Goal: Information Seeking & Learning: Learn about a topic

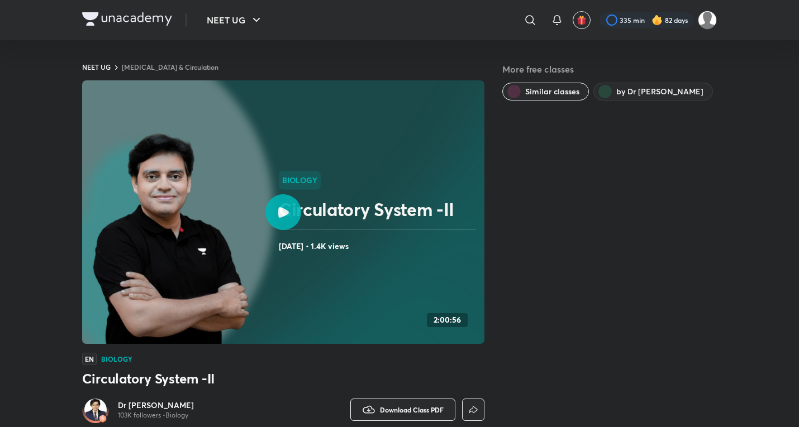
click at [244, 226] on img at bounding box center [171, 239] width 164 height 219
